Goal: Navigation & Orientation: Find specific page/section

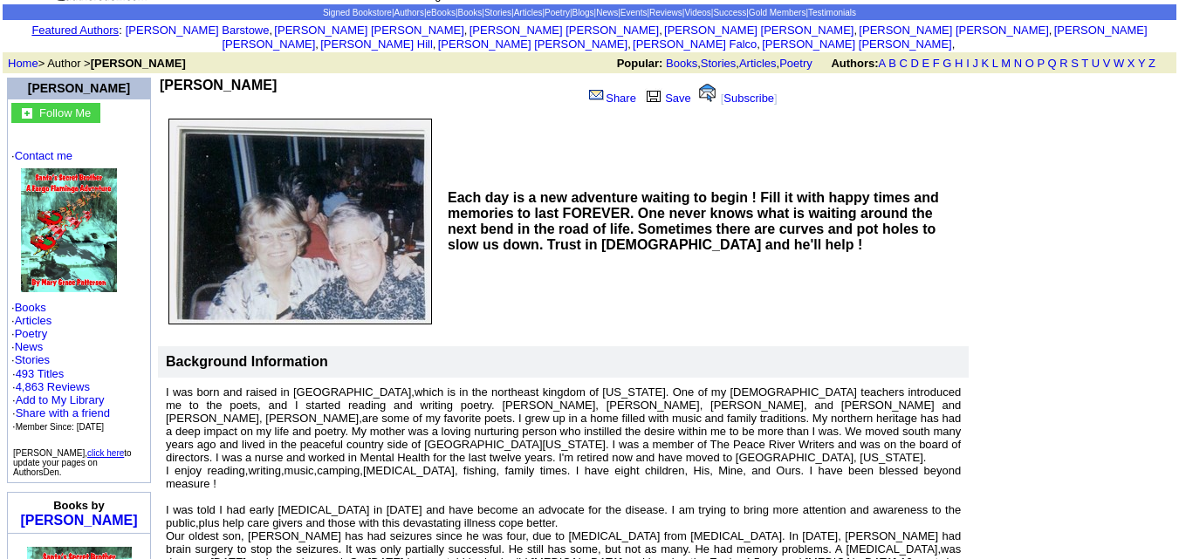
scroll to position [71, 0]
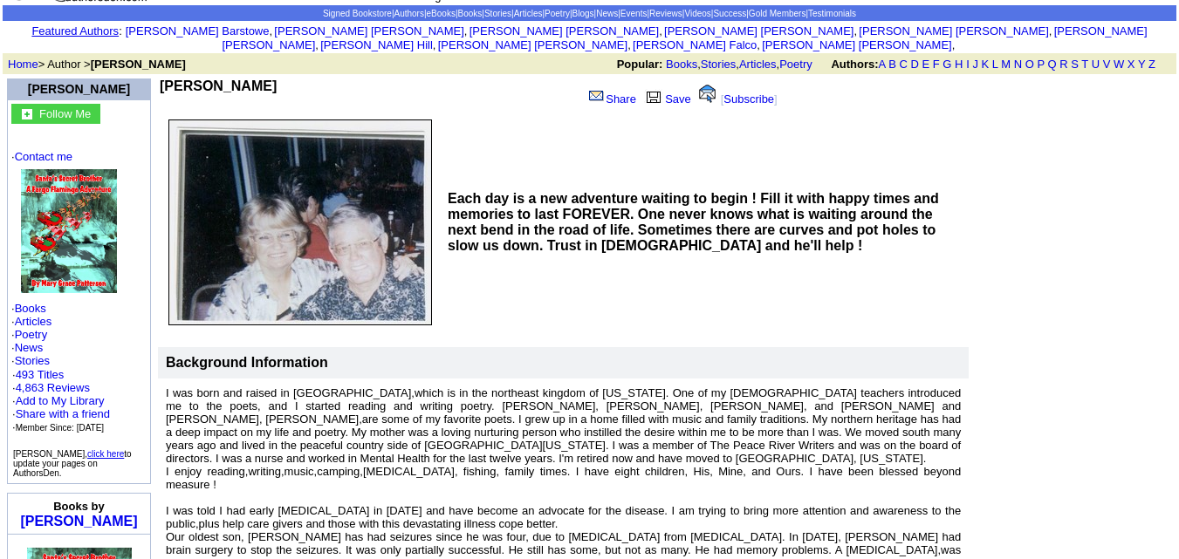
drag, startPoint x: 322, startPoint y: 72, endPoint x: 168, endPoint y: 71, distance: 153.6
click at [168, 79] on td "[PERSON_NAME]" at bounding box center [367, 95] width 415 height 33
copy b "[PERSON_NAME]"
